Goal: Task Accomplishment & Management: Complete application form

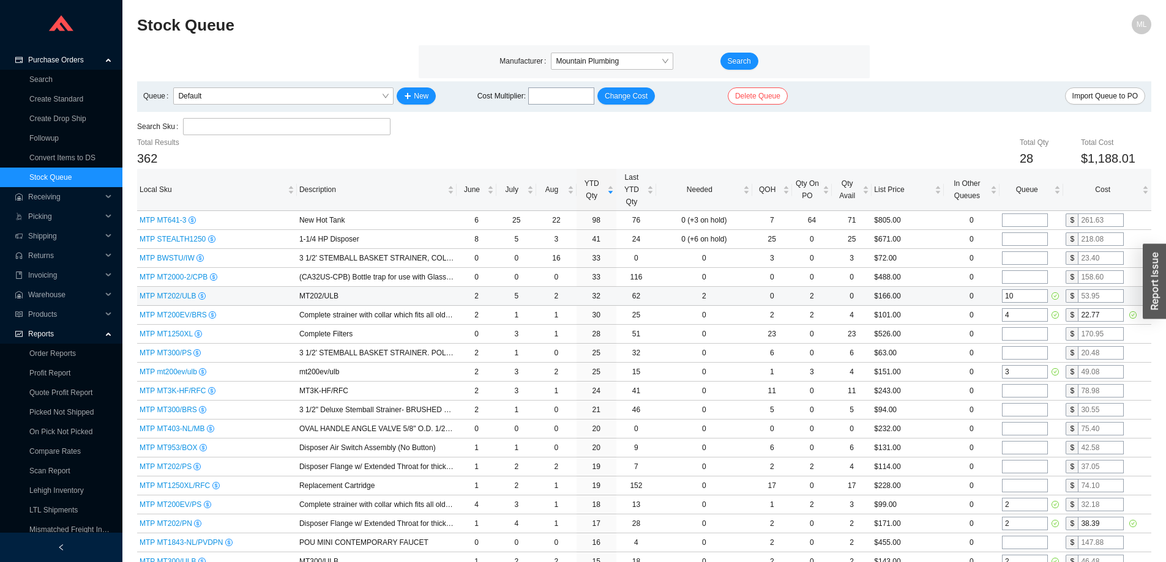
click at [1110, 292] on input "text" at bounding box center [1100, 295] width 46 height 13
type input "37.62"
click at [929, 135] on div "Search Sku" at bounding box center [644, 127] width 1014 height 18
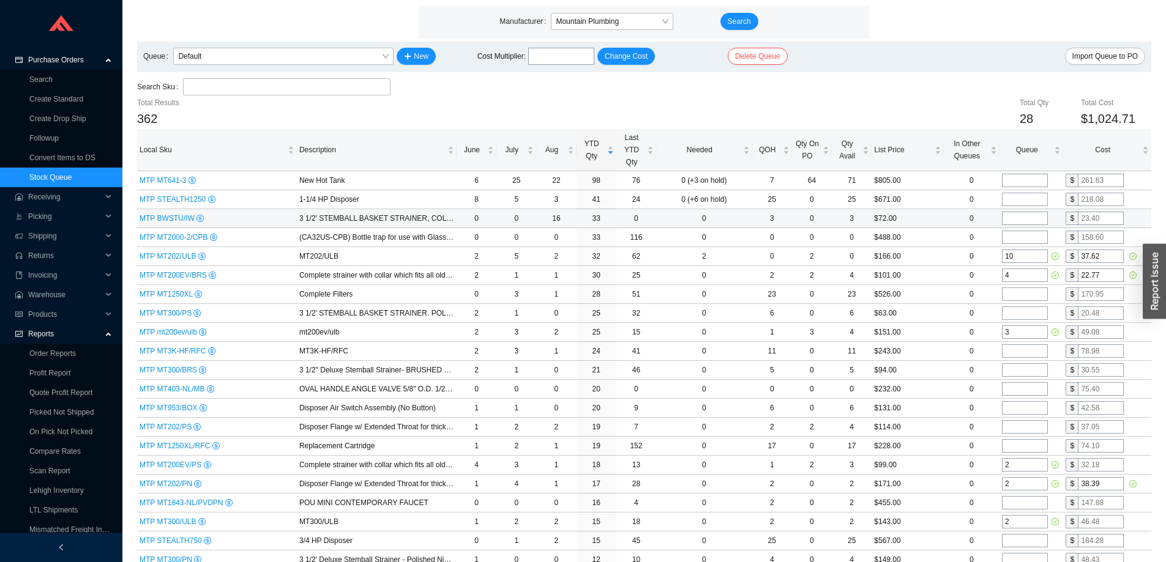
scroll to position [61, 0]
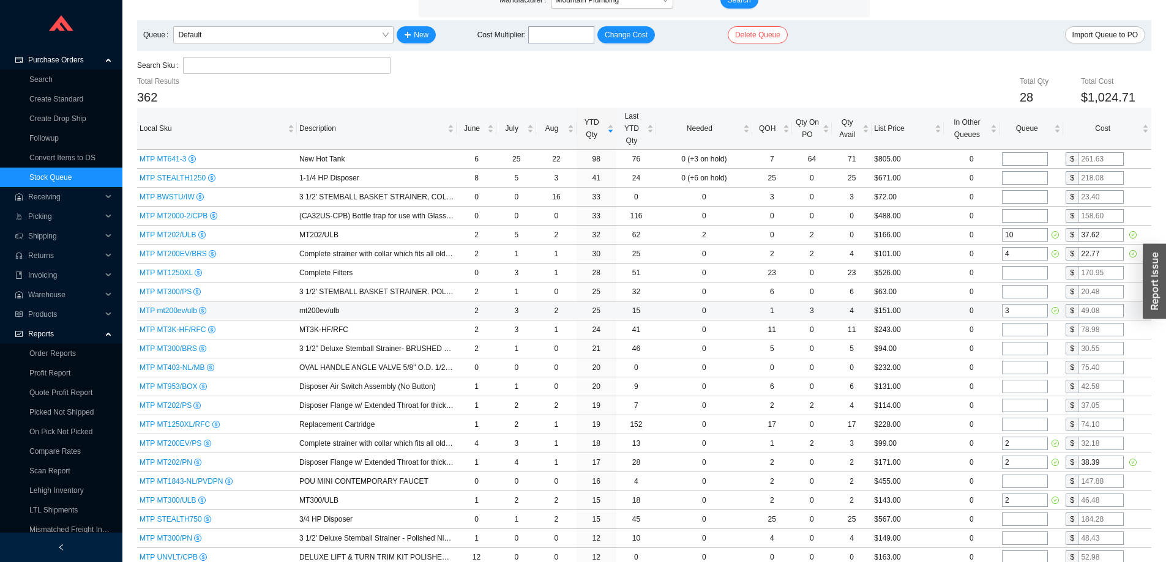
click at [1101, 311] on input "text" at bounding box center [1100, 310] width 46 height 13
type input "34.04"
click at [947, 305] on td "0" at bounding box center [971, 311] width 56 height 19
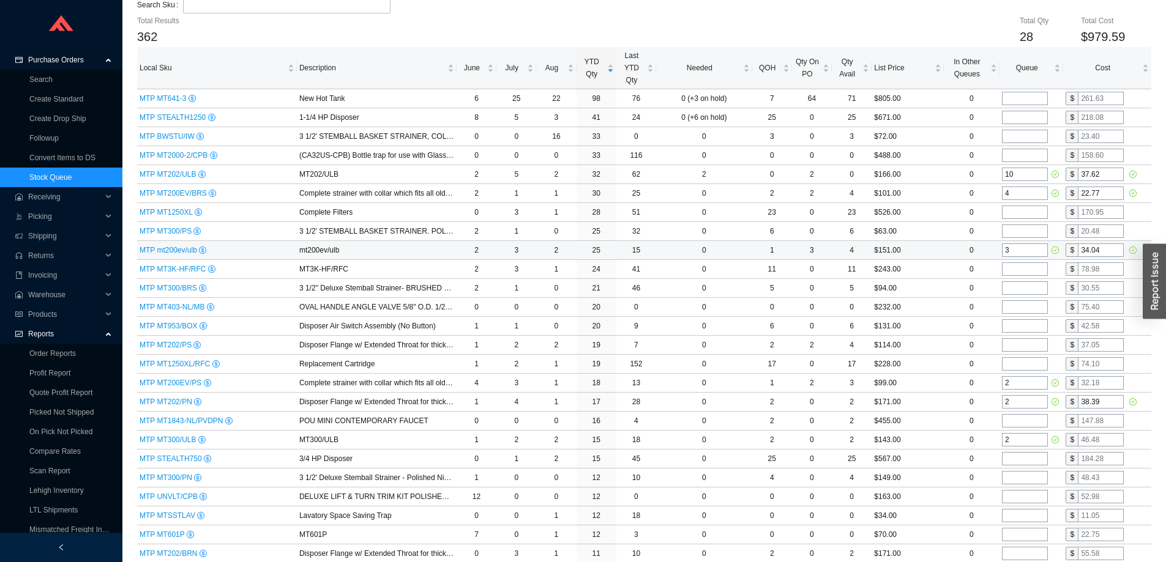
scroll to position [184, 0]
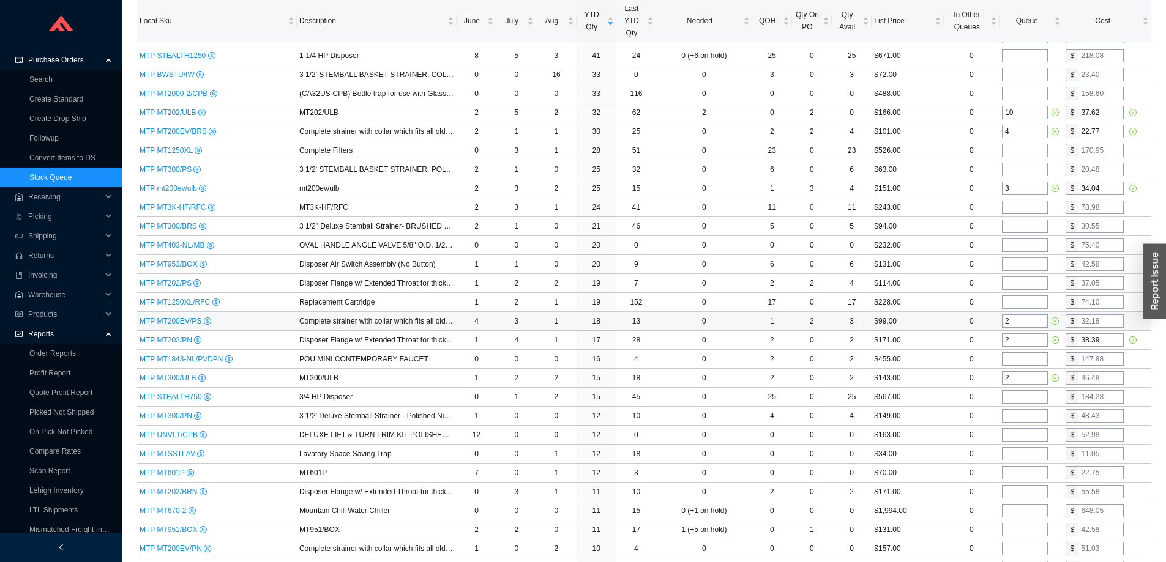
click at [1103, 320] on input "text" at bounding box center [1100, 320] width 46 height 13
click at [935, 320] on td "$99.00" at bounding box center [907, 321] width 72 height 19
click at [1108, 377] on input "text" at bounding box center [1100, 377] width 46 height 13
type input "32.25"
click at [932, 378] on td "$143.00" at bounding box center [907, 378] width 72 height 19
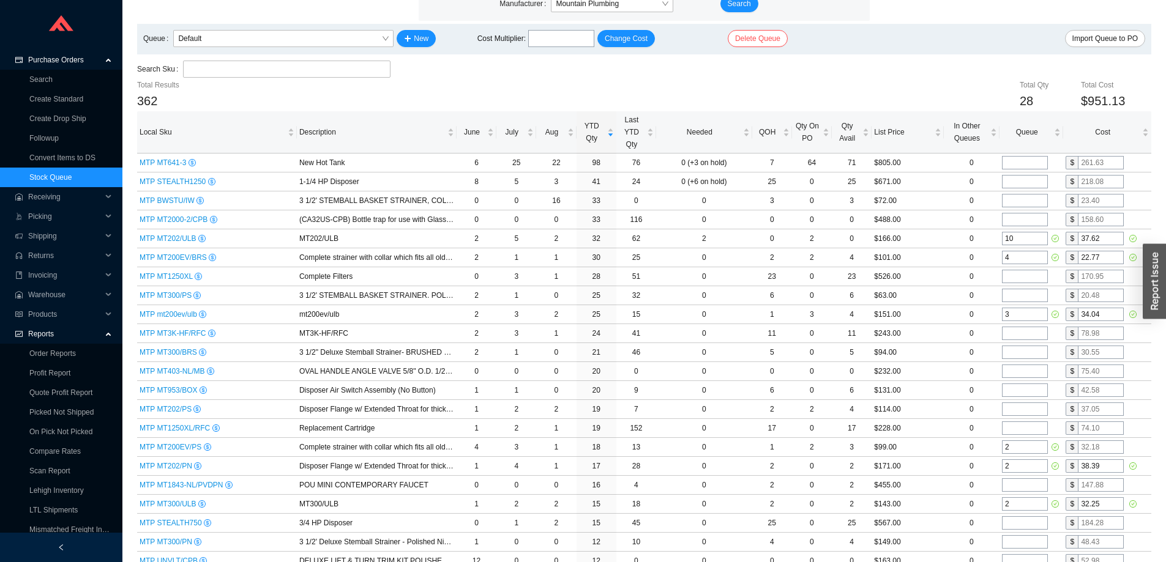
scroll to position [0, 0]
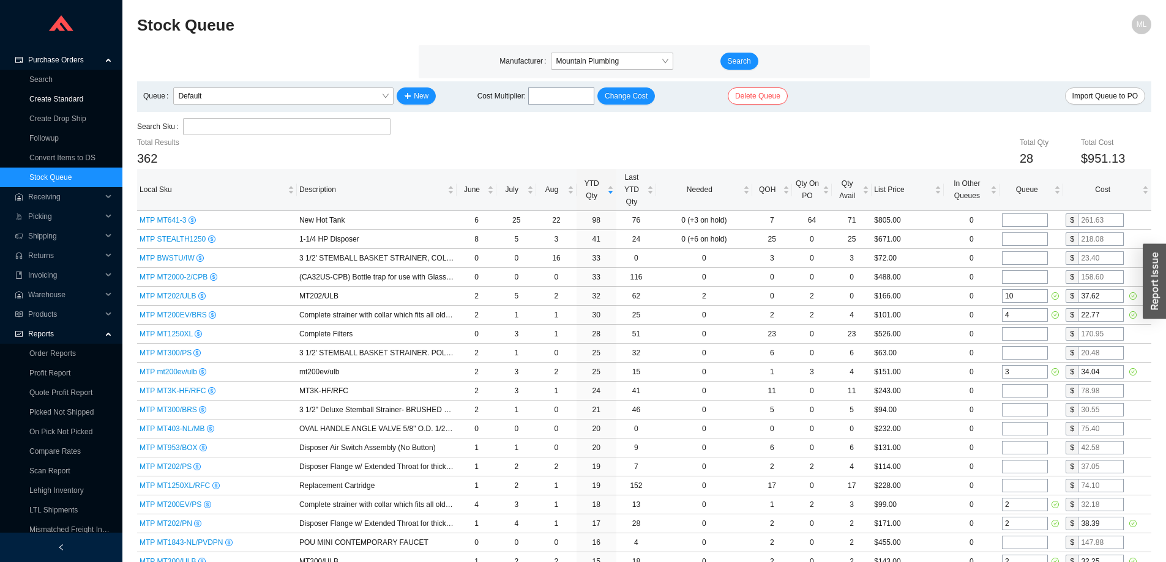
click at [65, 96] on link "Create Standard" at bounding box center [56, 99] width 54 height 9
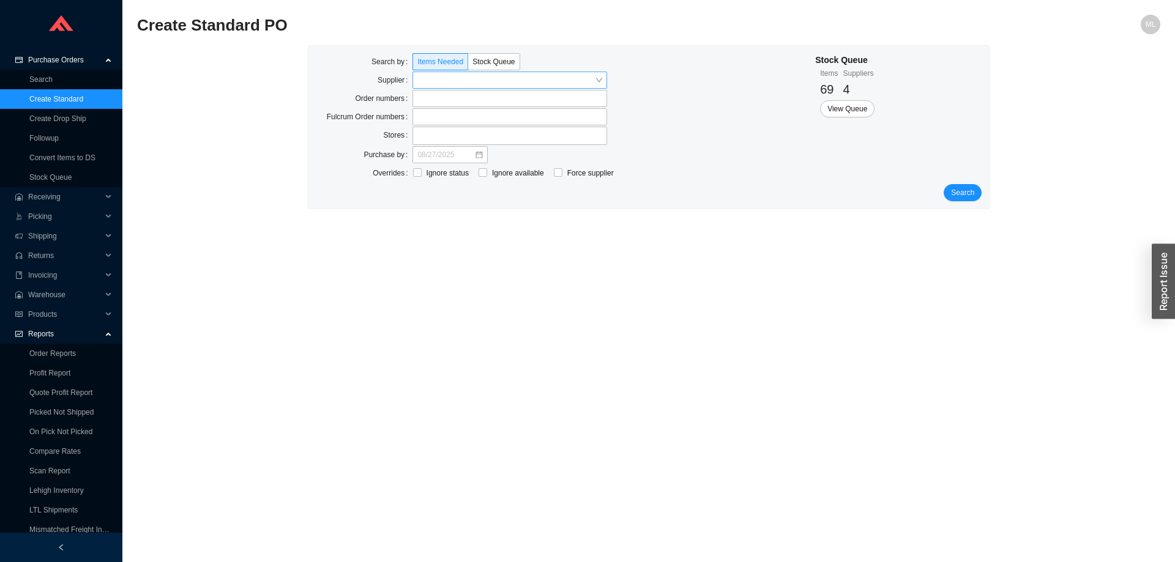
click at [439, 81] on input "search" at bounding box center [505, 80] width 177 height 16
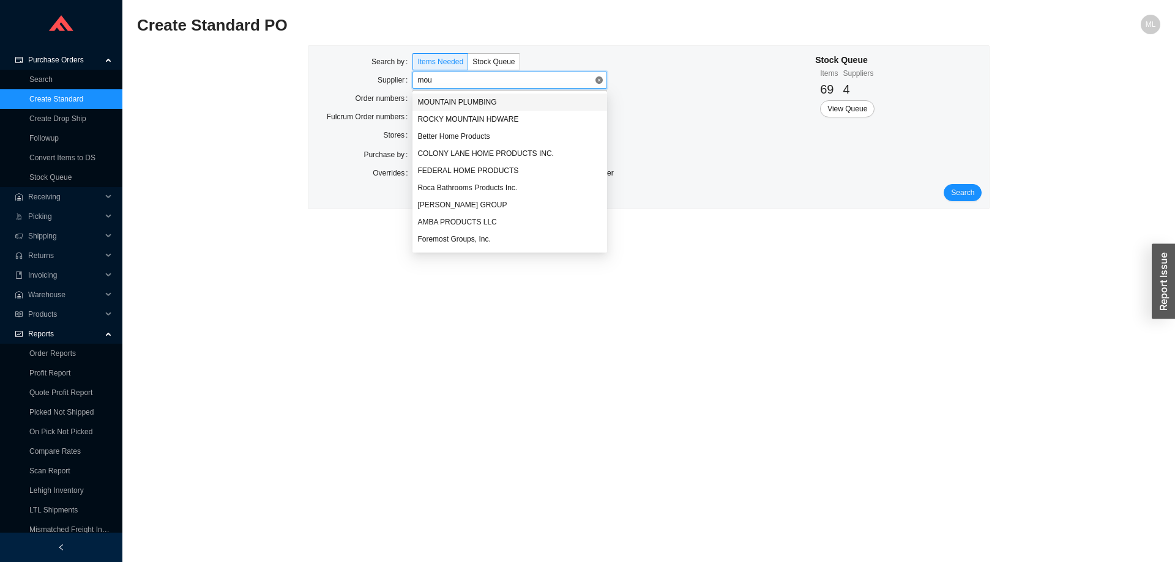
type input "moun"
click at [451, 100] on div "MOUNTAIN PLUMBING" at bounding box center [509, 102] width 185 height 11
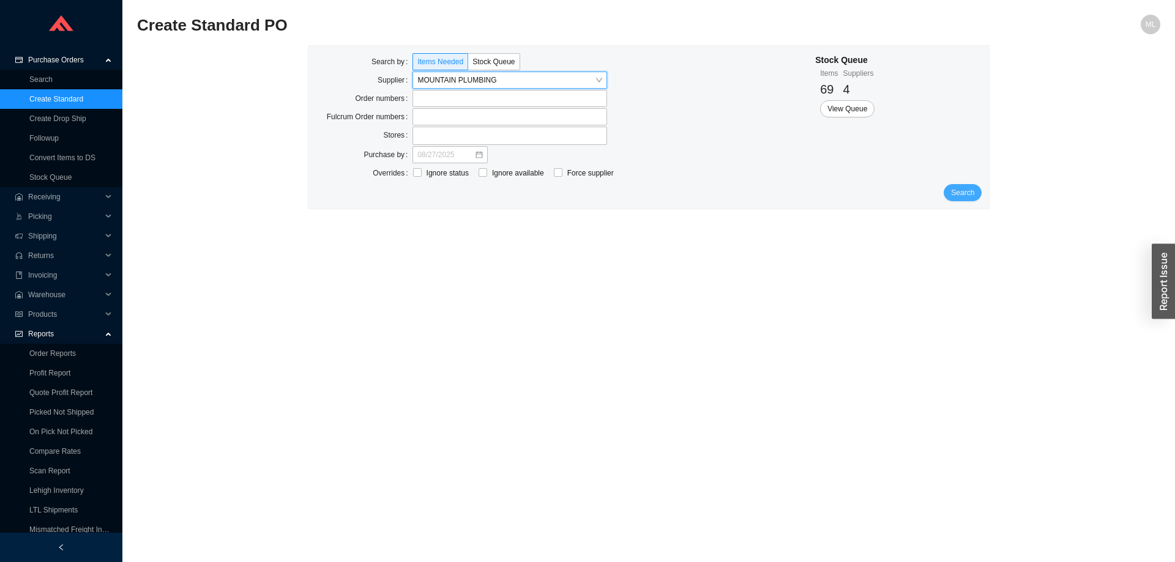
click at [966, 190] on span "Search" at bounding box center [962, 193] width 23 height 12
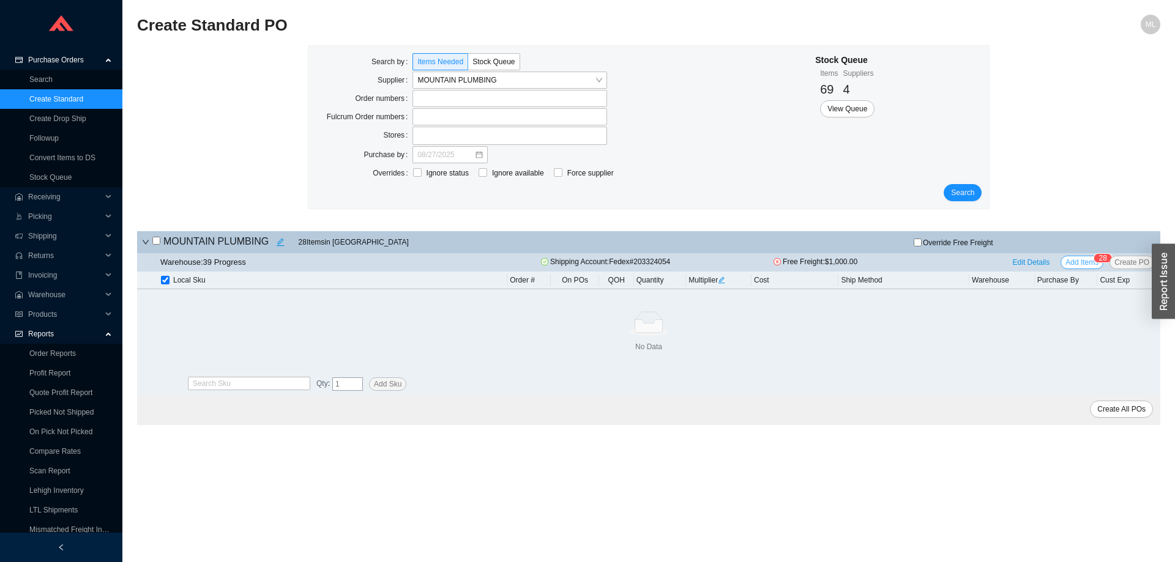
click at [1081, 261] on span "Add Items" at bounding box center [1081, 262] width 33 height 12
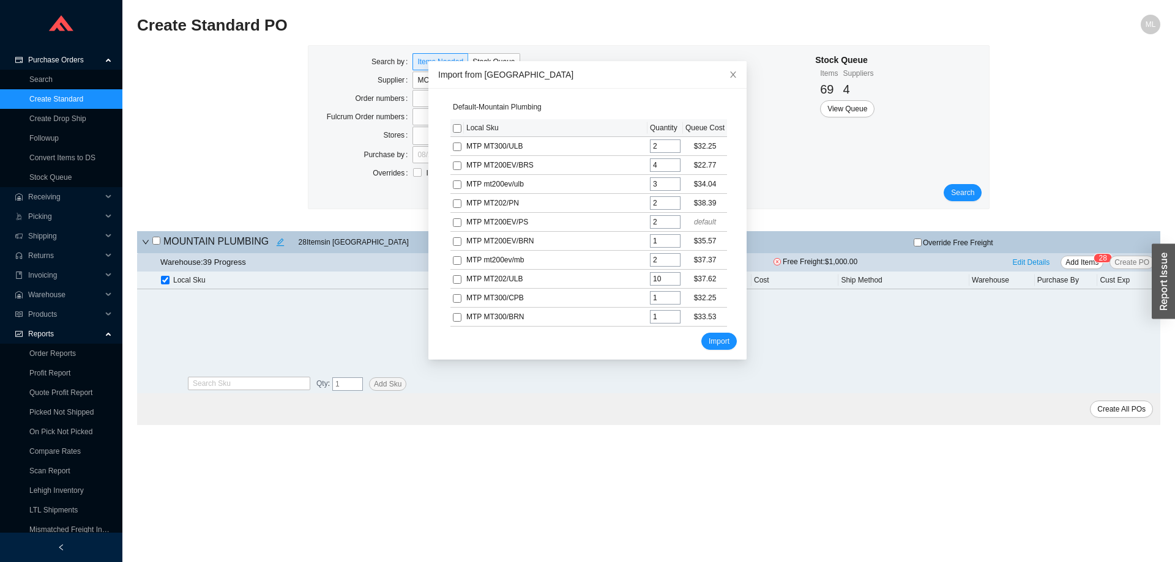
click at [453, 130] on input "checkbox" at bounding box center [457, 128] width 9 height 9
checkbox input "true"
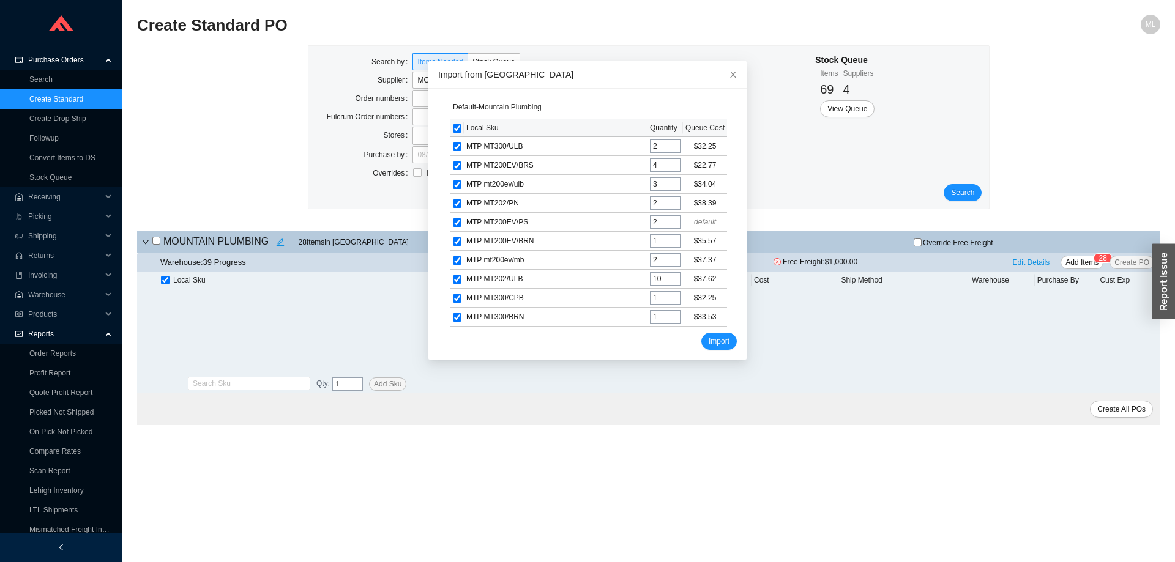
checkbox input "true"
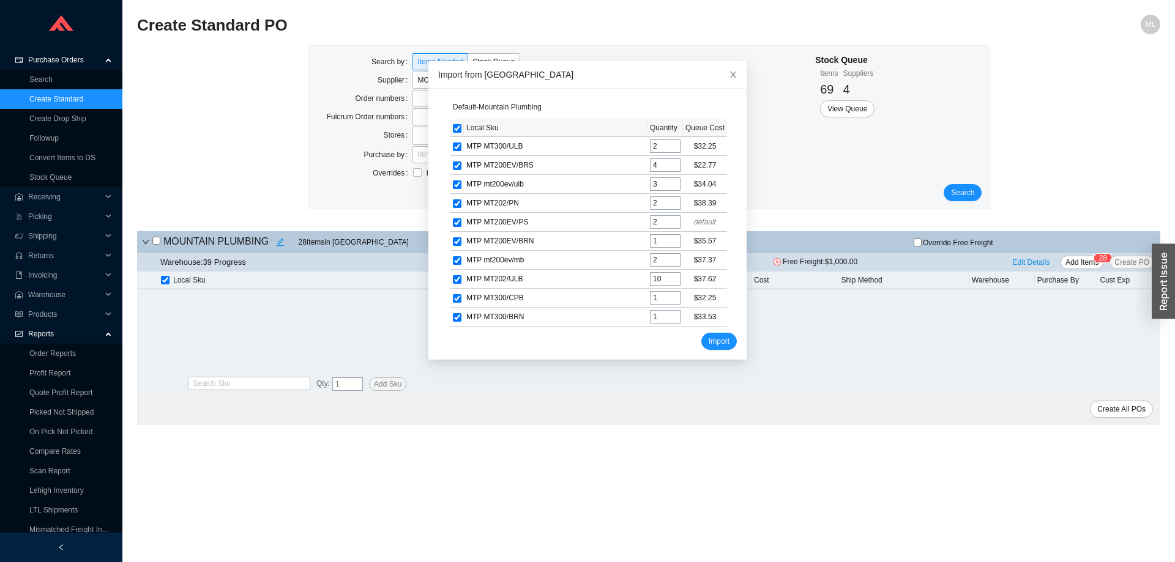
checkbox input "true"
click at [709, 338] on span "Import" at bounding box center [719, 341] width 21 height 12
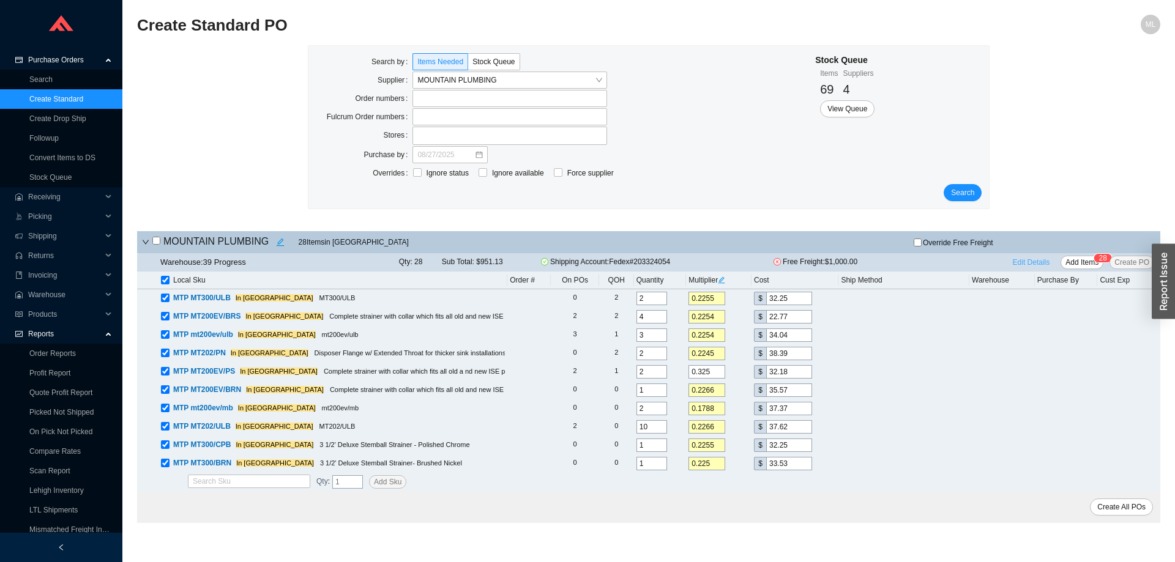
click at [1036, 258] on span "Edit Details" at bounding box center [1031, 262] width 37 height 12
select select "1"
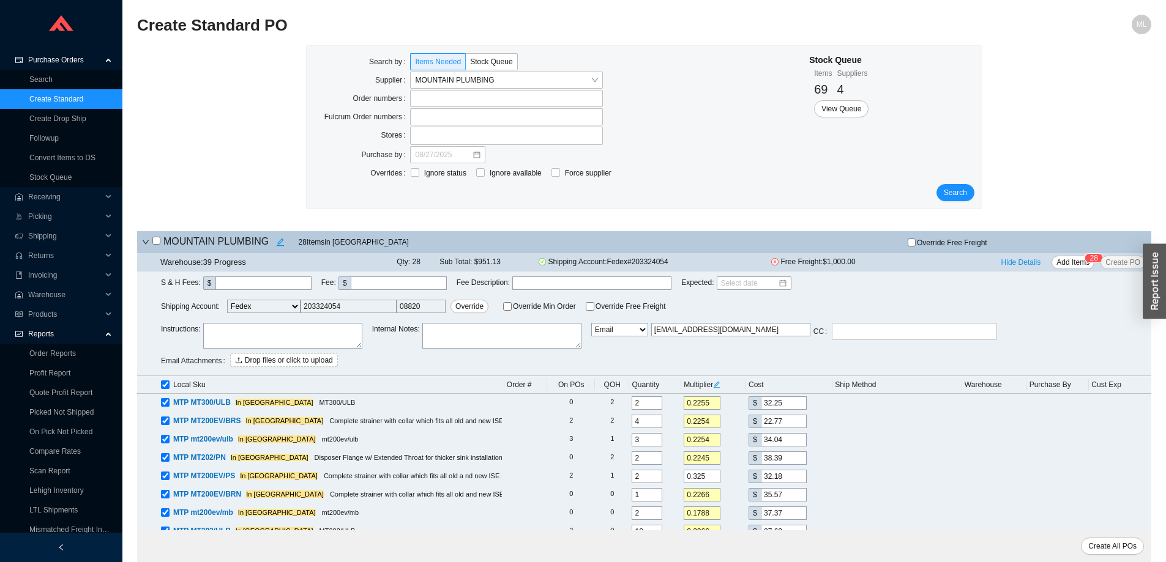
drag, startPoint x: 777, startPoint y: 324, endPoint x: 630, endPoint y: 333, distance: 147.7
click at [630, 333] on div "Instructions : Internal Notes : Email Email Buyer EDI Do Not Send [EMAIL_ADDRES…" at bounding box center [656, 347] width 990 height 48
type input "[EMAIL_ADDRESS][DOMAIN_NAME]"
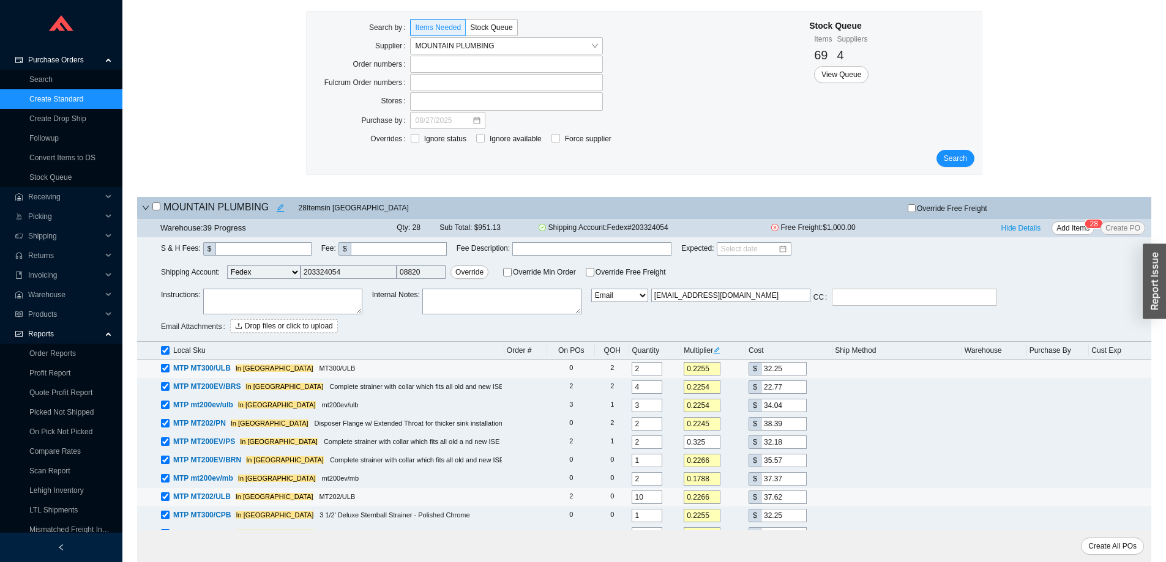
scroll to position [65, 0]
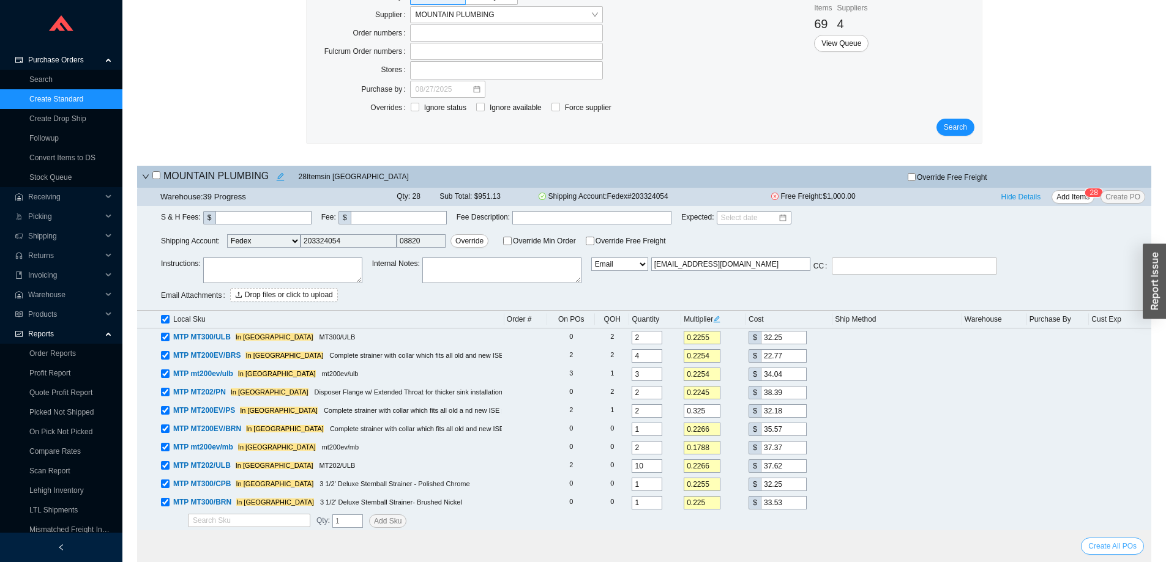
click at [1115, 543] on span "Create All POs" at bounding box center [1112, 546] width 48 height 12
click at [58, 177] on link "Stock Queue" at bounding box center [50, 177] width 42 height 9
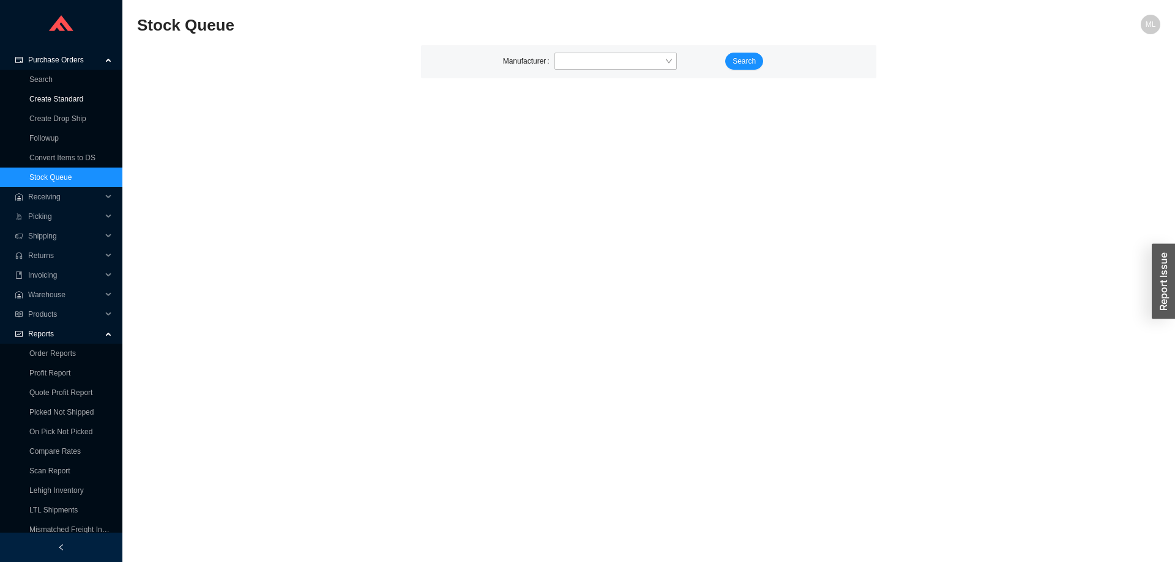
click at [73, 99] on link "Create Standard" at bounding box center [56, 99] width 54 height 9
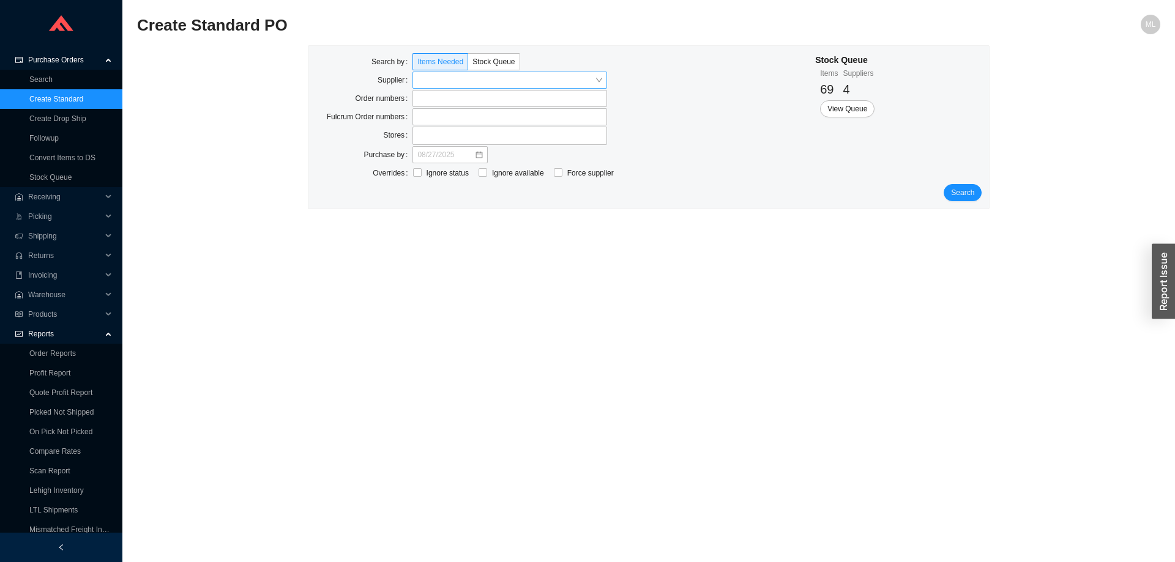
click at [423, 80] on input "search" at bounding box center [505, 80] width 177 height 16
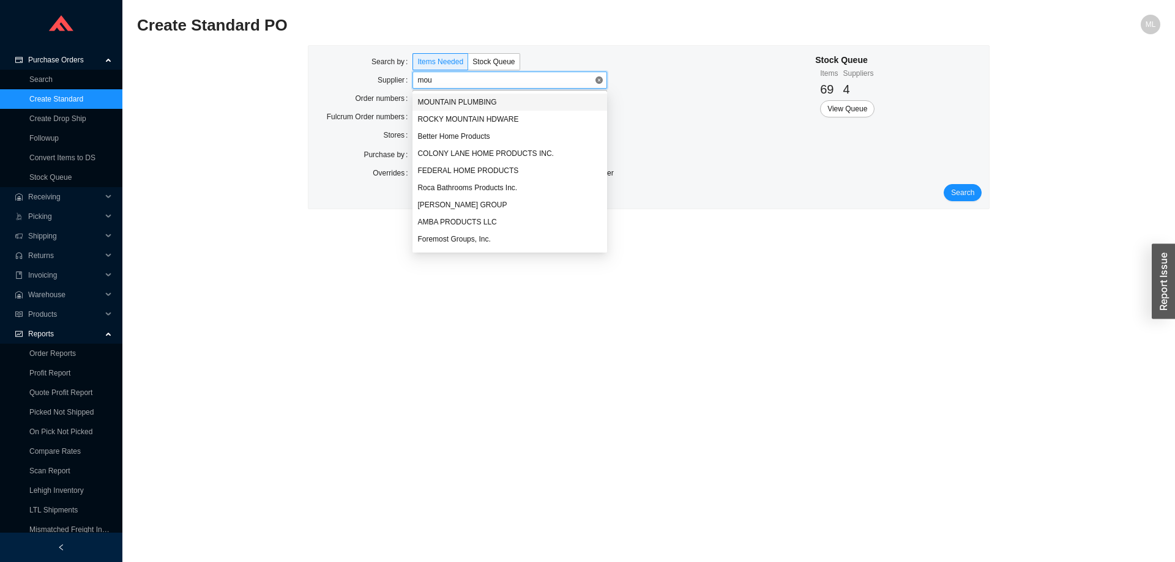
type input "moun"
click at [452, 100] on div "MOUNTAIN PLUMBING" at bounding box center [509, 102] width 185 height 11
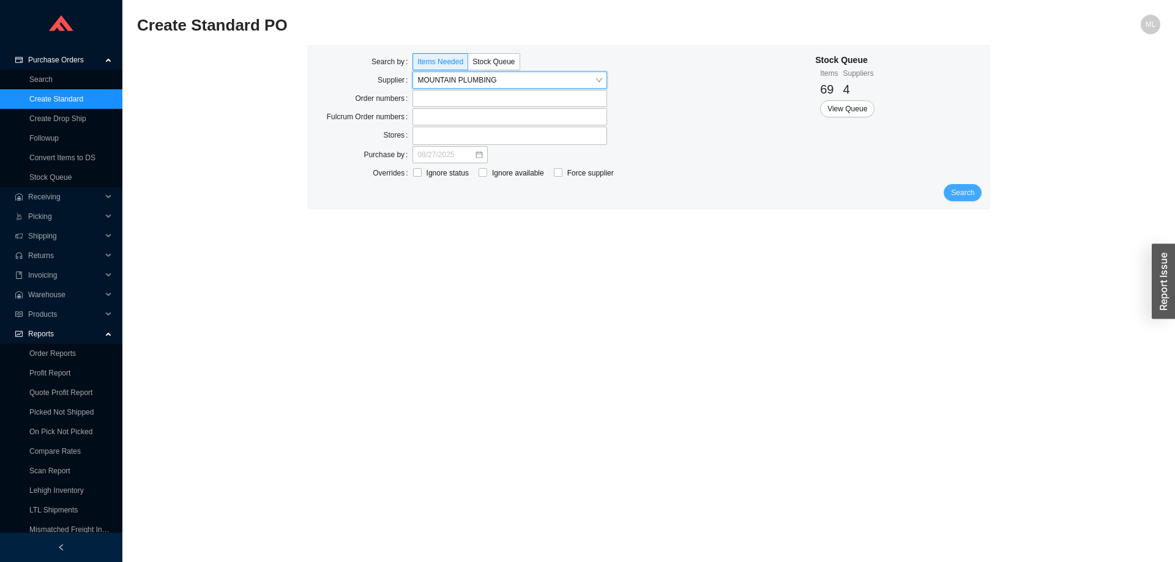
click at [961, 190] on span "Search" at bounding box center [962, 193] width 23 height 12
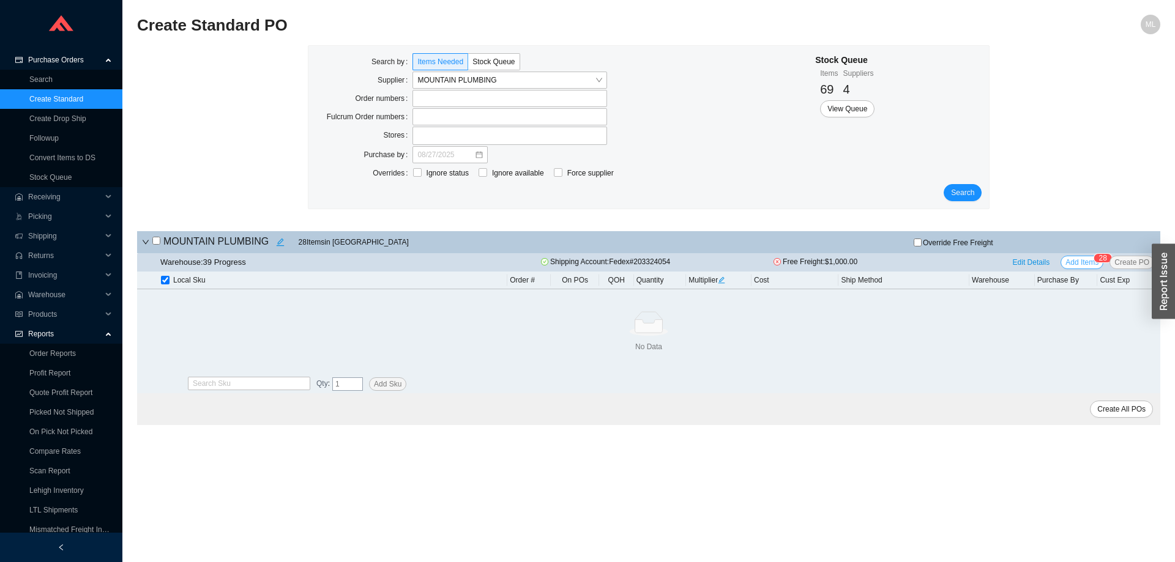
click at [1076, 259] on span "Add Items" at bounding box center [1081, 262] width 33 height 12
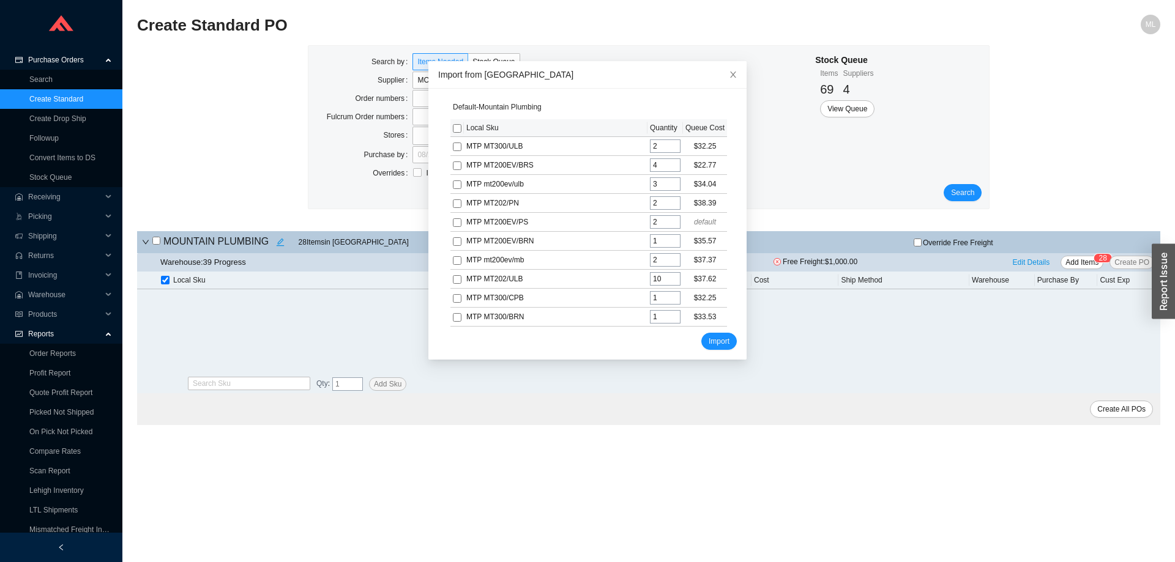
click at [453, 130] on input "checkbox" at bounding box center [457, 128] width 9 height 9
checkbox input "true"
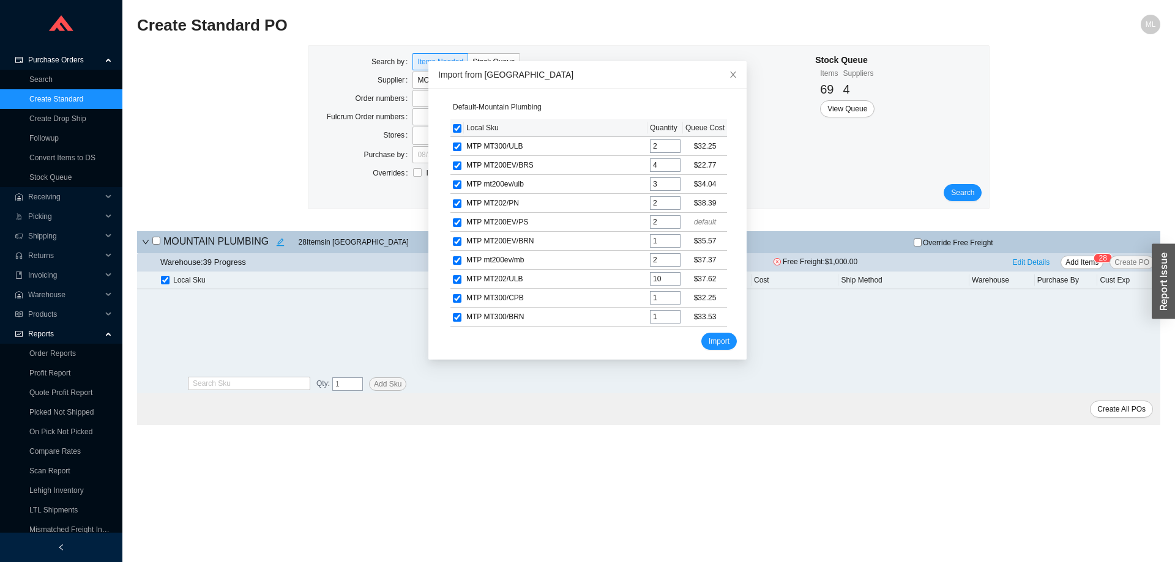
checkbox input "true"
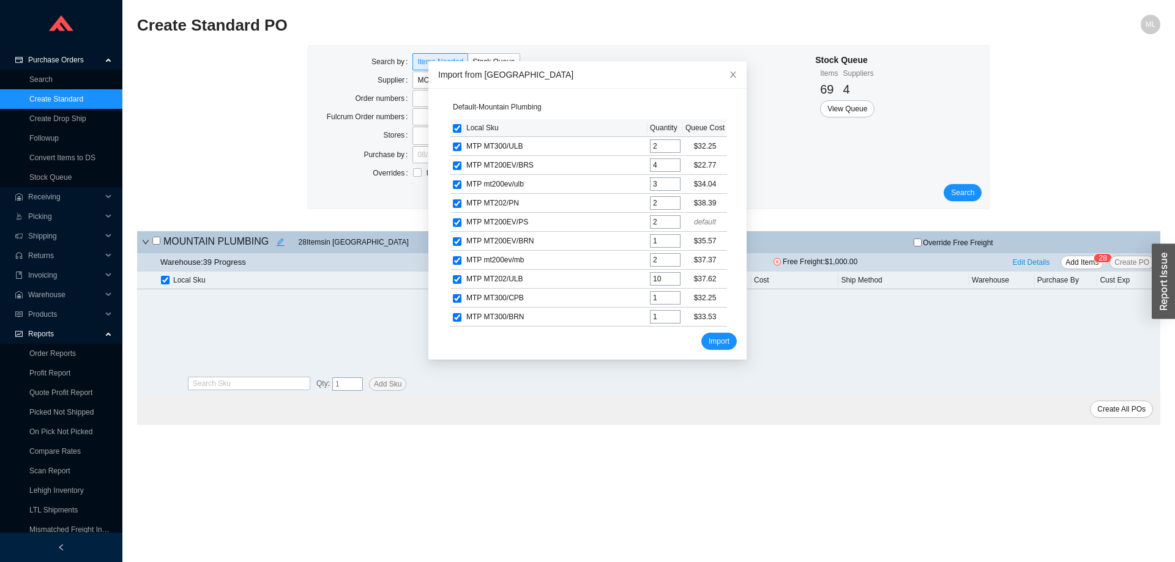
checkbox input "true"
click at [709, 338] on span "Import" at bounding box center [719, 341] width 21 height 12
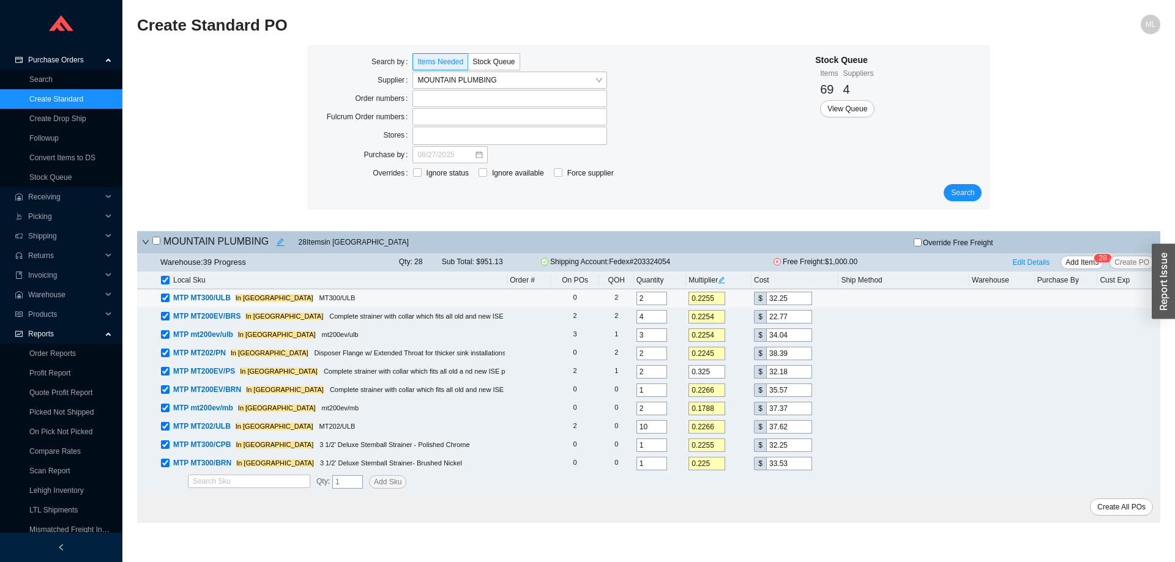
drag, startPoint x: 649, startPoint y: 301, endPoint x: 639, endPoint y: 301, distance: 9.2
click at [639, 301] on input "2" at bounding box center [651, 298] width 31 height 13
type input "3"
drag, startPoint x: 649, startPoint y: 427, endPoint x: 640, endPoint y: 428, distance: 8.7
click at [640, 428] on input "10" at bounding box center [651, 426] width 31 height 13
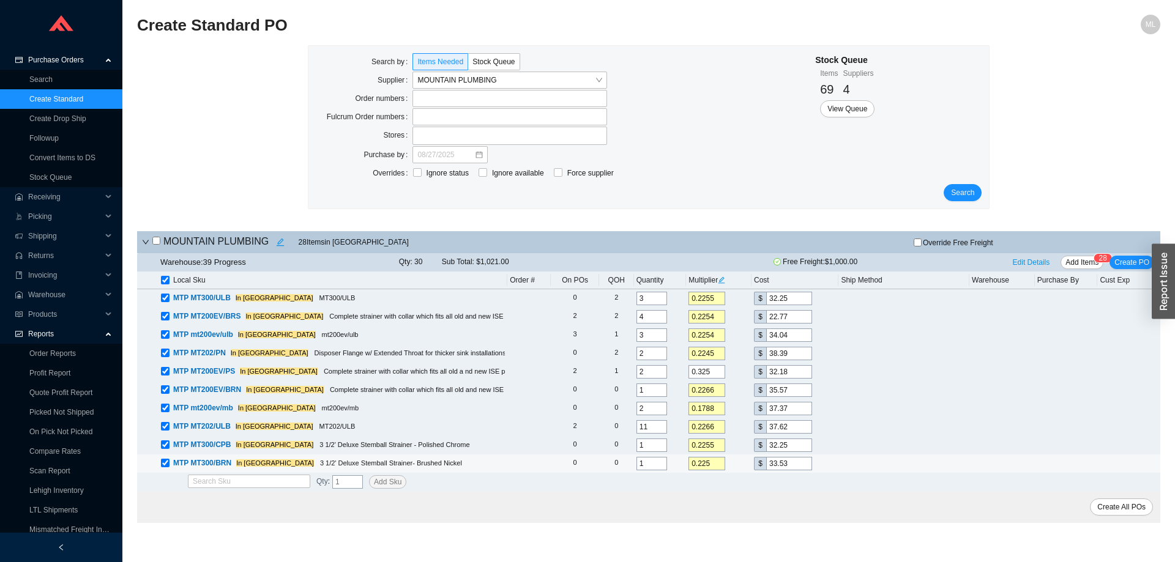
type input "11"
click at [936, 463] on td at bounding box center [903, 464] width 131 height 18
click at [1029, 261] on span "Edit Details" at bounding box center [1031, 262] width 37 height 12
select select "1"
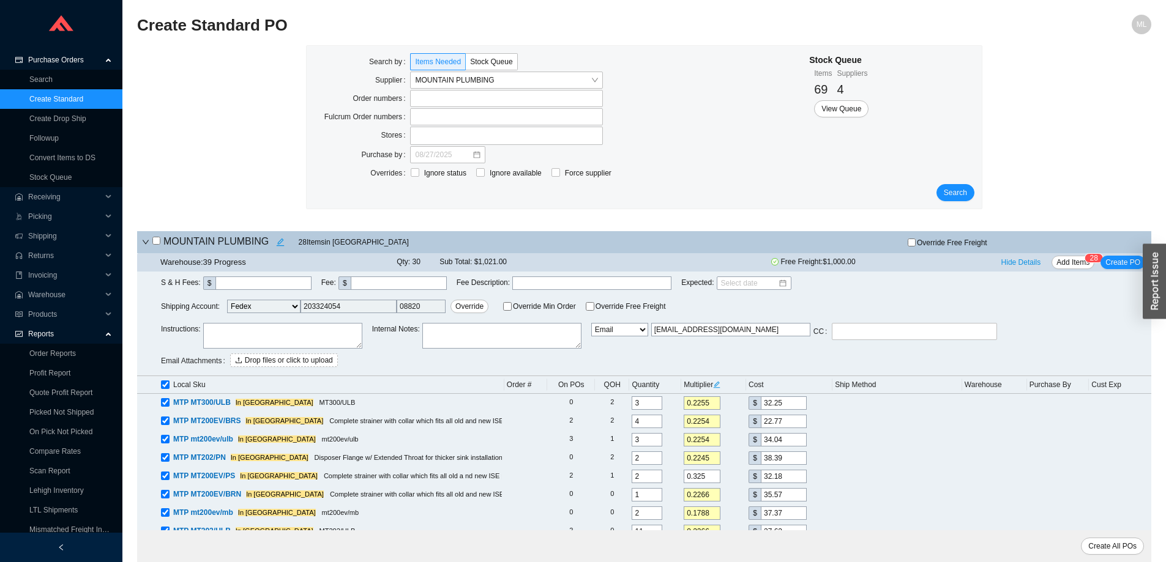
drag, startPoint x: 762, startPoint y: 330, endPoint x: 550, endPoint y: 334, distance: 212.3
click at [550, 334] on div "Instructions : Internal Notes : Email Email Buyer EDI Do Not Send [EMAIL_ADDRES…" at bounding box center [656, 347] width 990 height 48
type input "[EMAIL_ADDRESS][DOMAIN_NAME]"
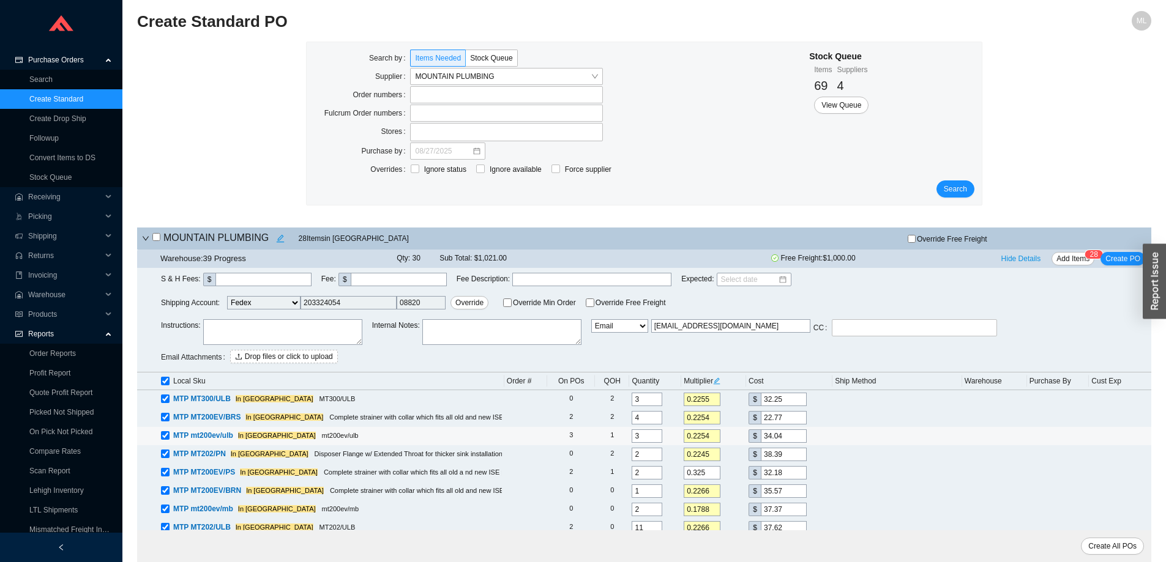
scroll to position [65, 0]
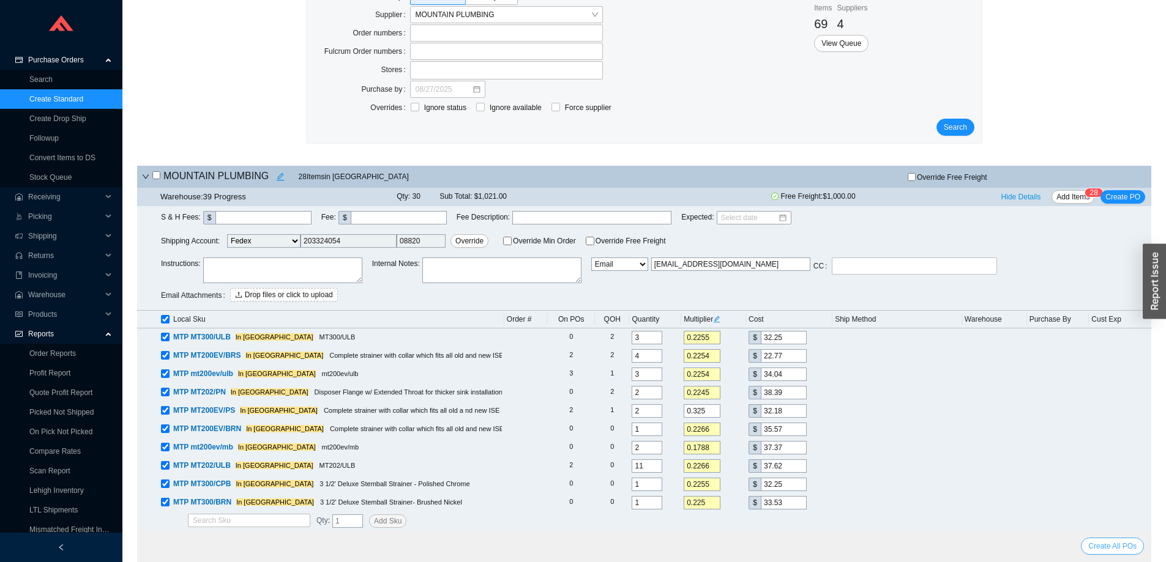
click at [1098, 543] on span "Create All POs" at bounding box center [1112, 546] width 48 height 12
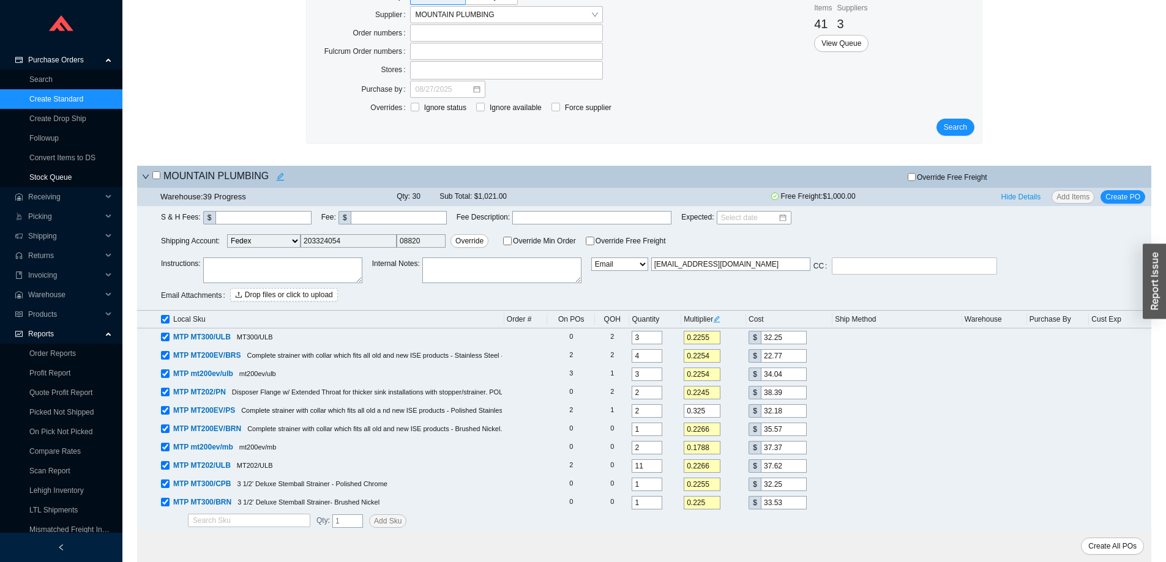
click at [49, 174] on link "Stock Queue" at bounding box center [50, 177] width 42 height 9
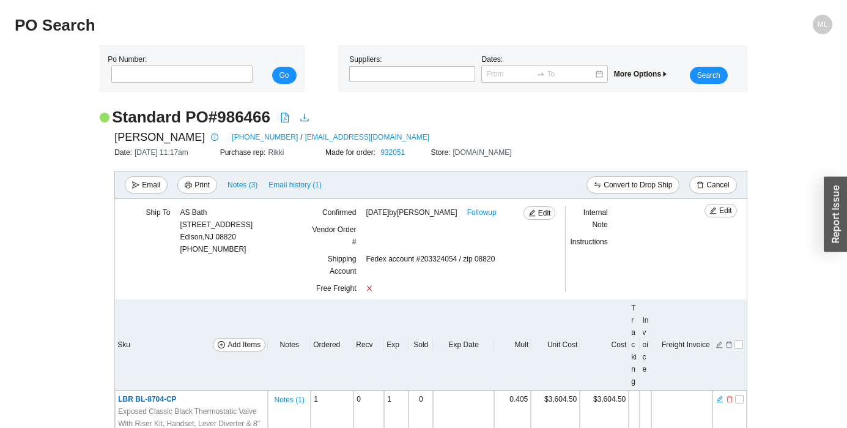
scroll to position [122, 0]
